Goal: Task Accomplishment & Management: Complete application form

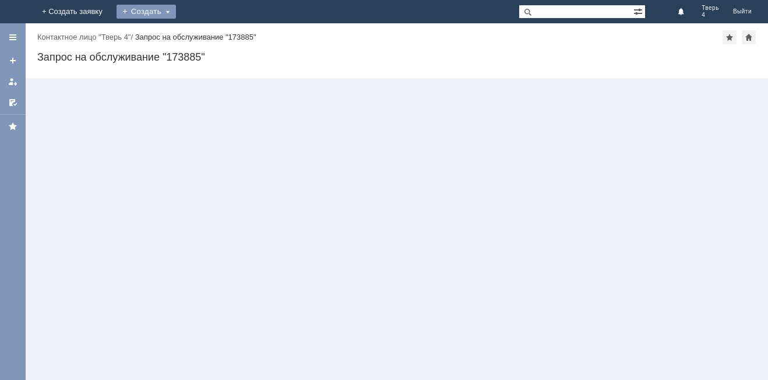
click at [176, 15] on div "Создать" at bounding box center [146, 12] width 59 height 14
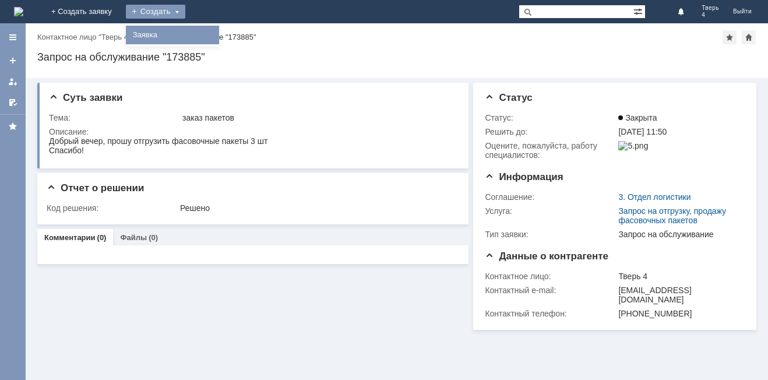
click at [217, 31] on link "Заявка" at bounding box center [172, 35] width 89 height 14
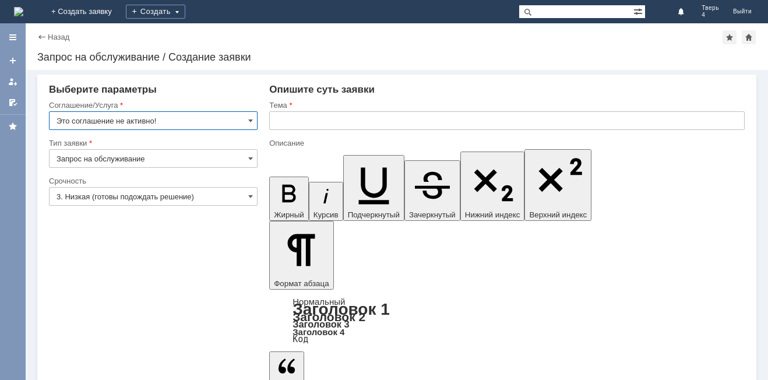
click at [170, 119] on input "Это соглашение не активно!" at bounding box center [153, 120] width 209 height 19
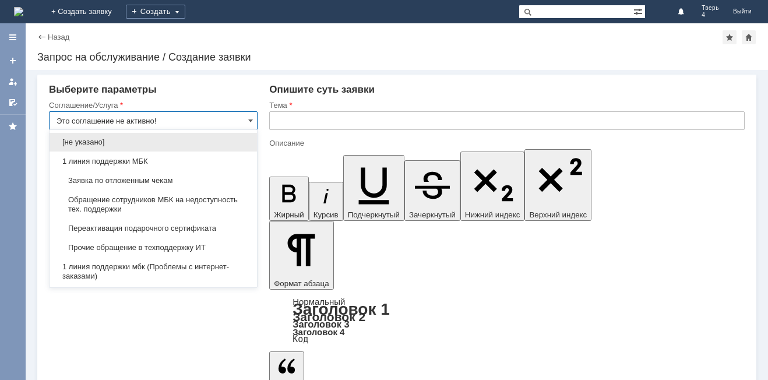
click at [230, 114] on input "Это соглашение не активно!" at bounding box center [153, 120] width 209 height 19
click at [108, 181] on span "Заявка по отложенным чекам" at bounding box center [153, 180] width 193 height 9
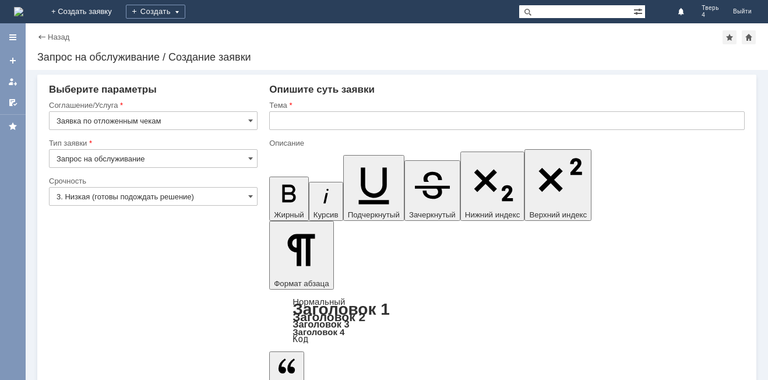
type input "Заявка по отложенным чекам"
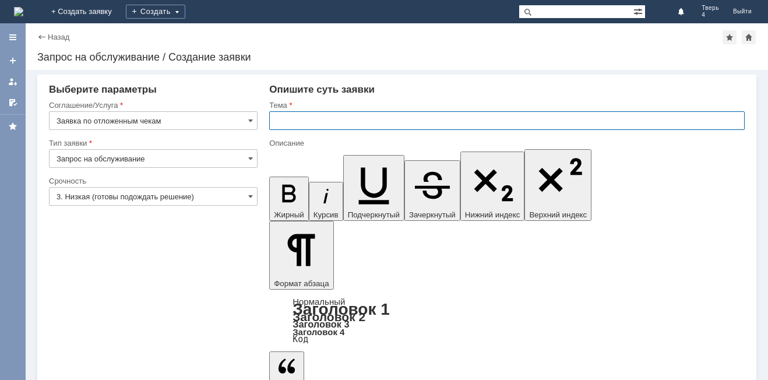
click at [288, 119] on input "text" at bounding box center [506, 120] width 475 height 19
type input "отложенные чеки"
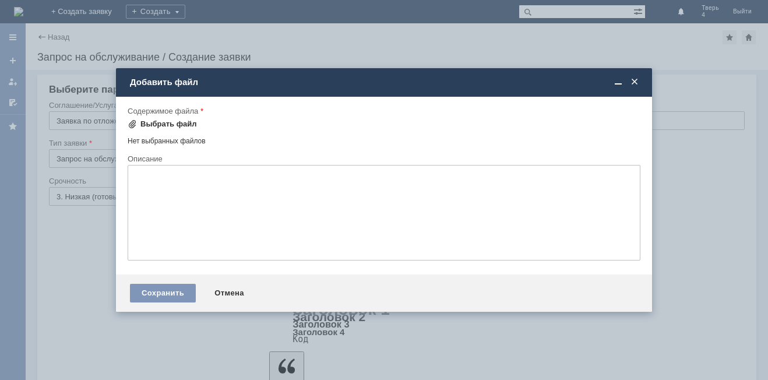
click at [176, 120] on div "Выбрать файл" at bounding box center [168, 123] width 57 height 9
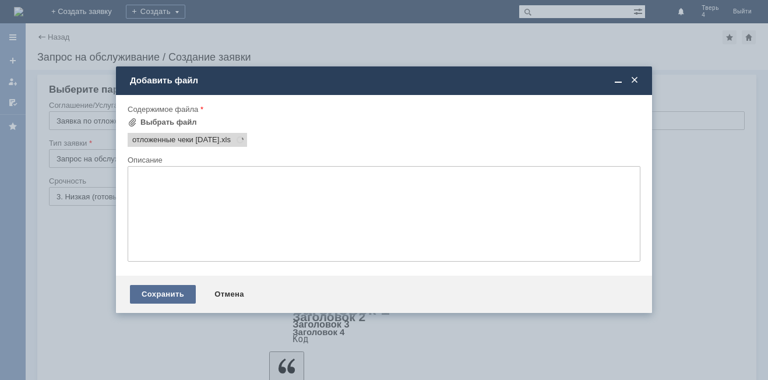
click at [156, 297] on div "Сохранить" at bounding box center [163, 294] width 66 height 19
click at [157, 297] on div "Сохранить" at bounding box center [163, 294] width 66 height 19
